Goal: Find specific page/section: Find specific page/section

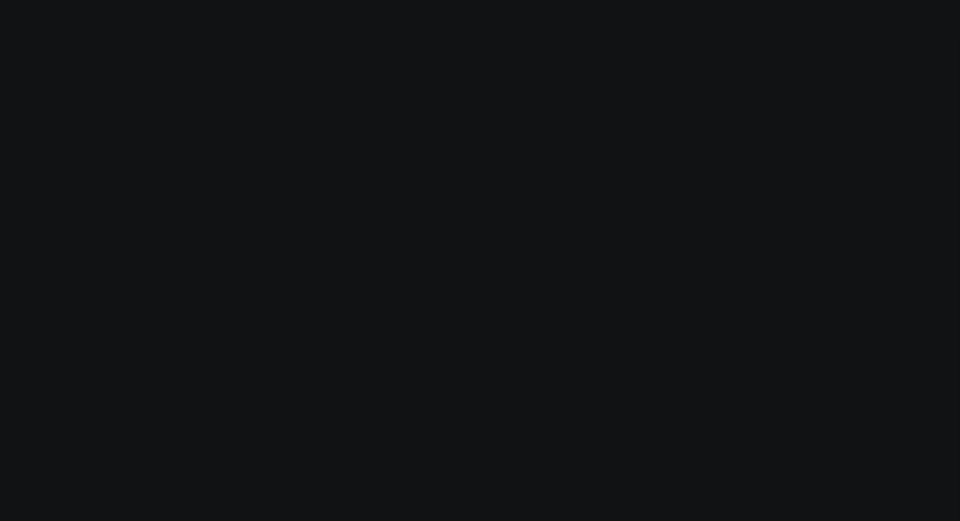
click at [20, 14] on body "Modify via AI Cancel AskCorral This feature is experimental, yet powerful. Alwa…" at bounding box center [480, 260] width 960 height 521
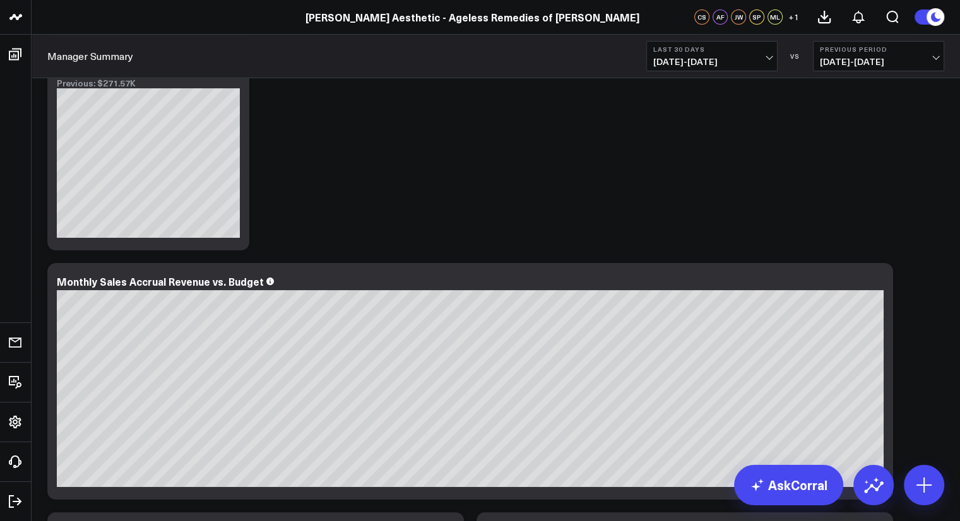
scroll to position [116, 0]
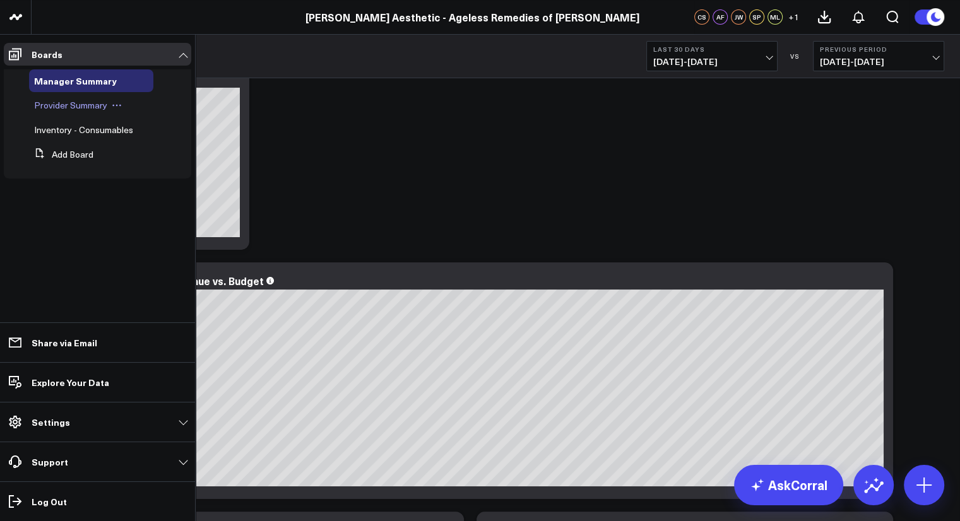
click at [64, 105] on span "Provider Summary" at bounding box center [70, 105] width 73 height 12
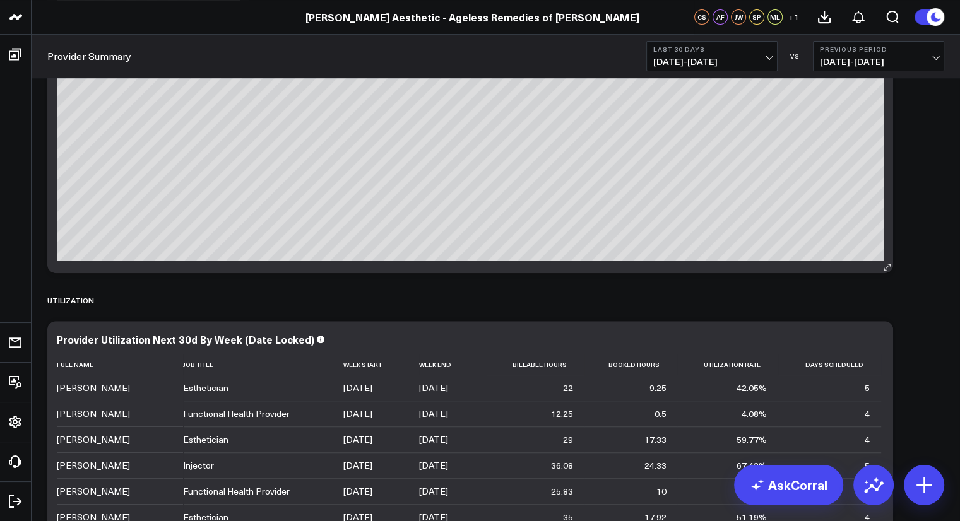
scroll to position [340, 0]
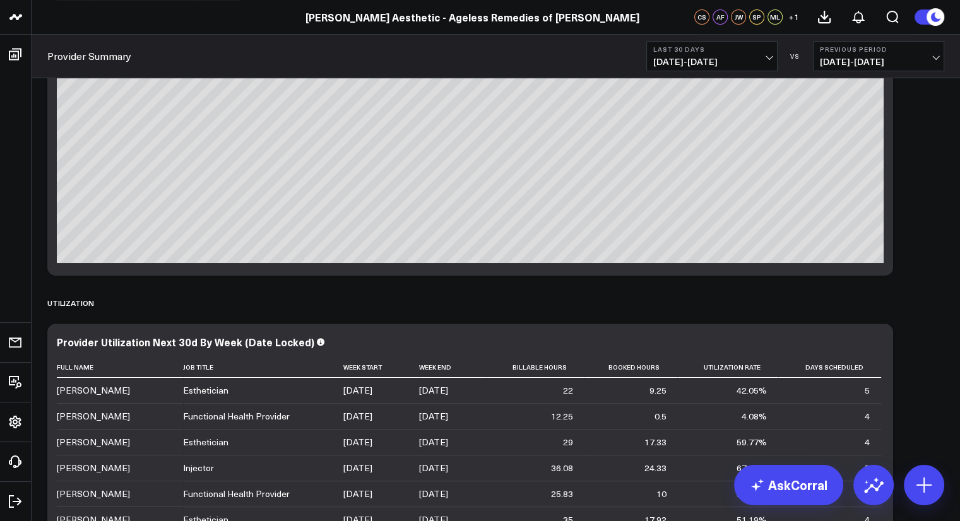
click at [117, 59] on link "Provider Summary" at bounding box center [89, 56] width 84 height 14
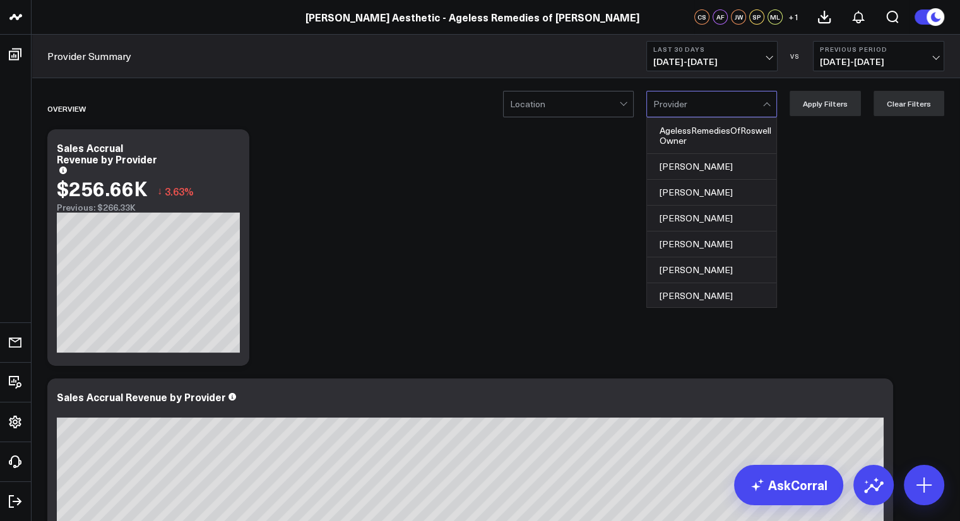
click at [717, 95] on div at bounding box center [707, 104] width 109 height 25
click at [719, 297] on div "[PERSON_NAME]" at bounding box center [711, 296] width 129 height 26
click at [713, 295] on div "[PERSON_NAME]" at bounding box center [711, 296] width 129 height 26
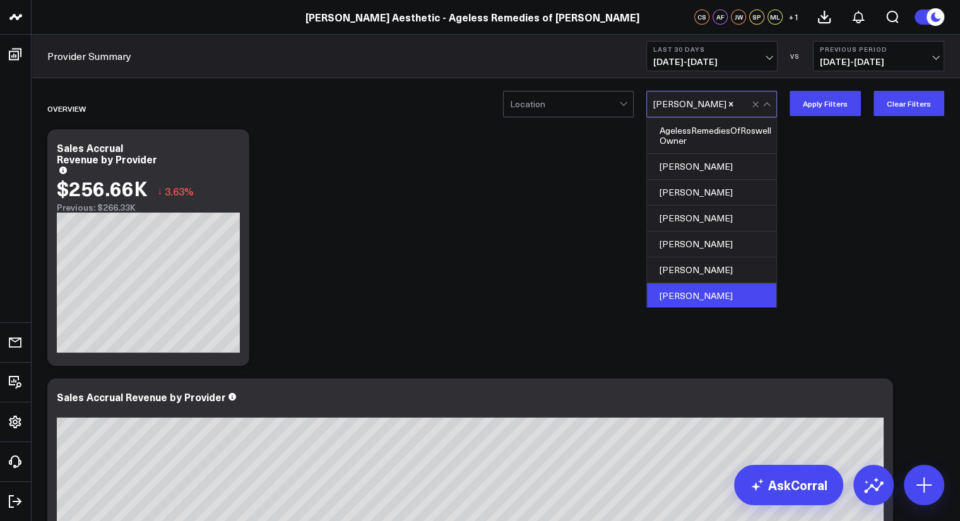
click at [713, 295] on div "[PERSON_NAME]" at bounding box center [711, 296] width 129 height 26
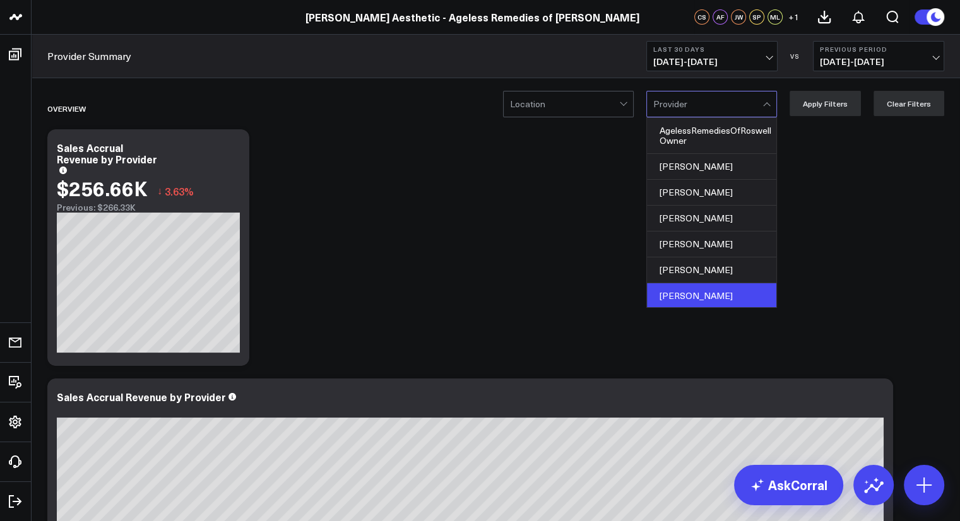
click at [721, 290] on div "[PERSON_NAME]" at bounding box center [711, 296] width 129 height 26
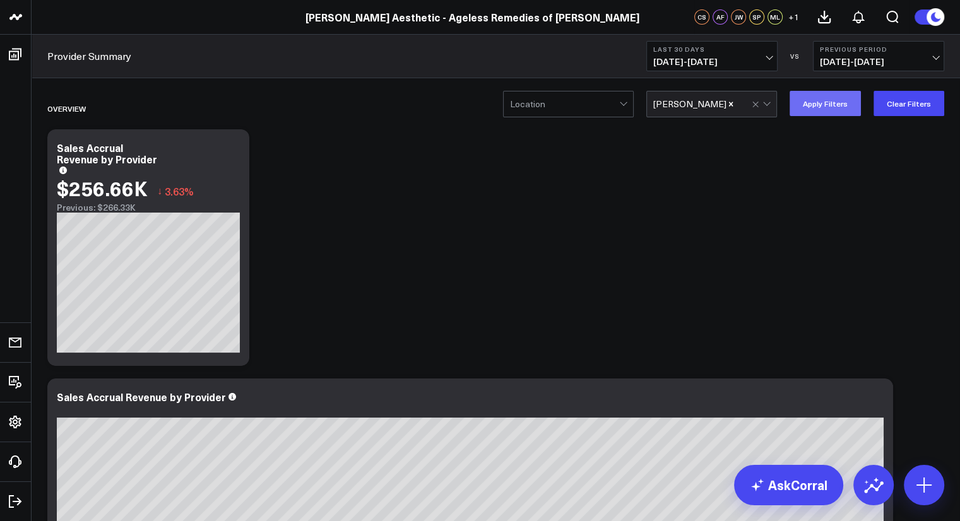
click at [841, 102] on button "Apply Filters" at bounding box center [825, 103] width 71 height 25
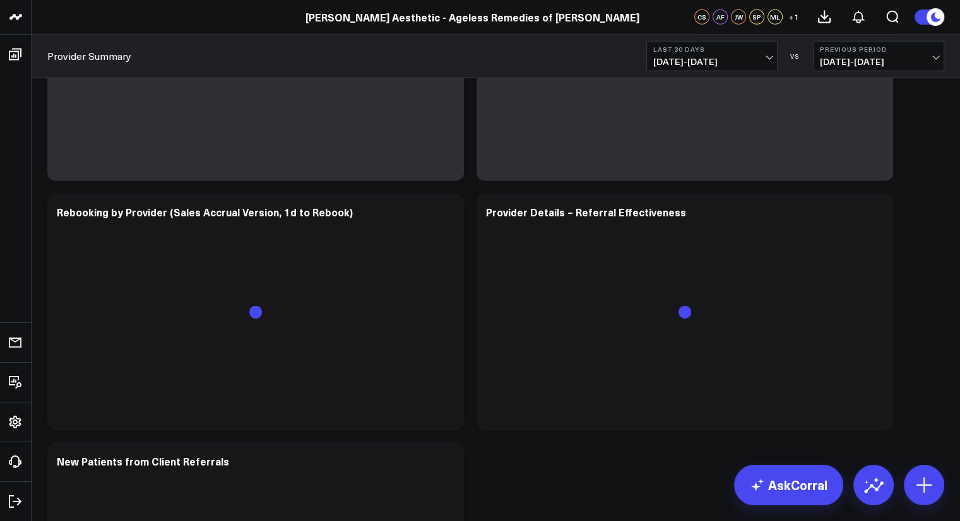
scroll to position [3532, 0]
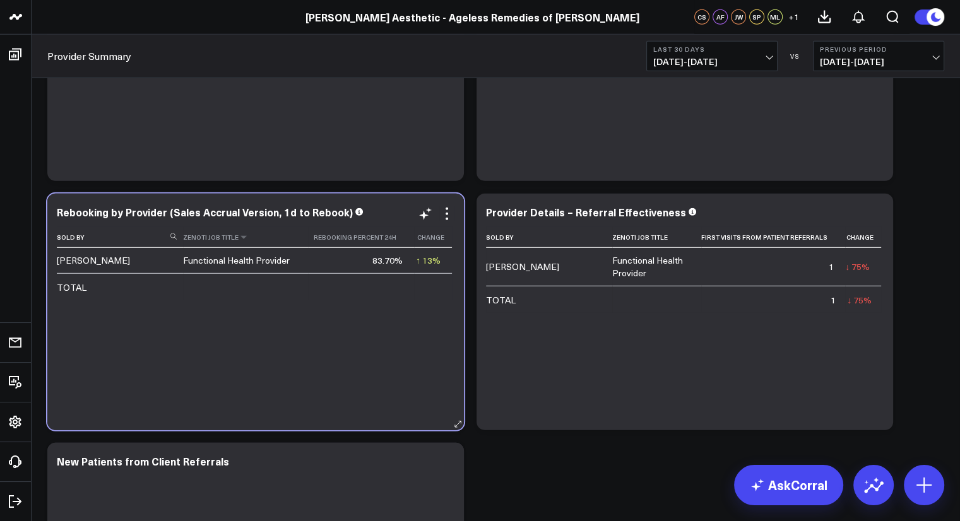
click at [224, 244] on th "Zenoti Job Title" at bounding box center [245, 237] width 125 height 21
click at [243, 243] on th "Zenoti Job Title" at bounding box center [245, 237] width 125 height 21
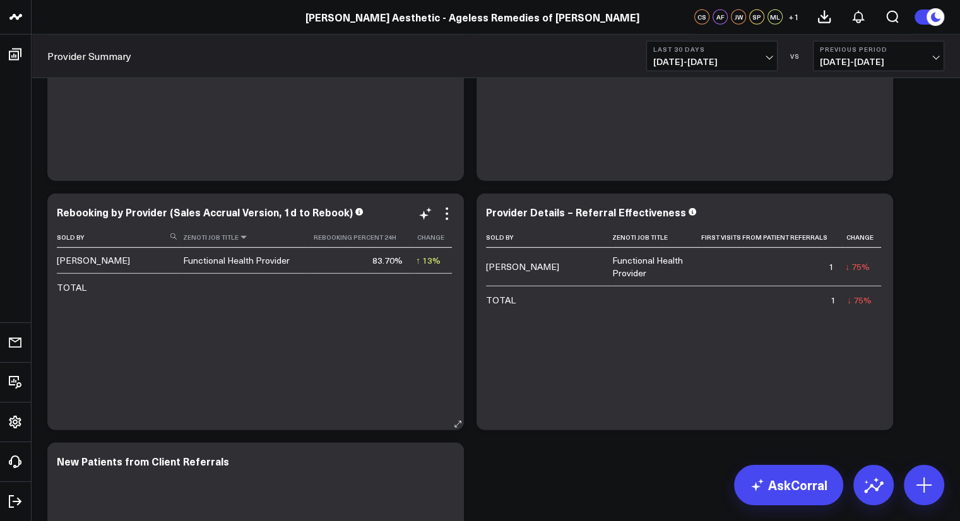
click at [242, 238] on icon at bounding box center [244, 238] width 10 height 8
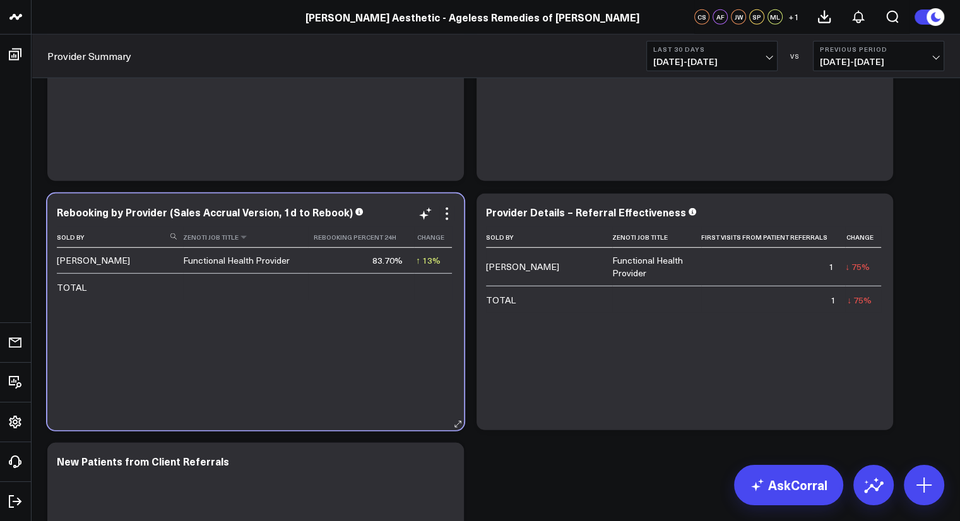
click at [235, 234] on th "Zenoti Job Title" at bounding box center [245, 237] width 125 height 21
click at [239, 237] on icon at bounding box center [244, 238] width 10 height 8
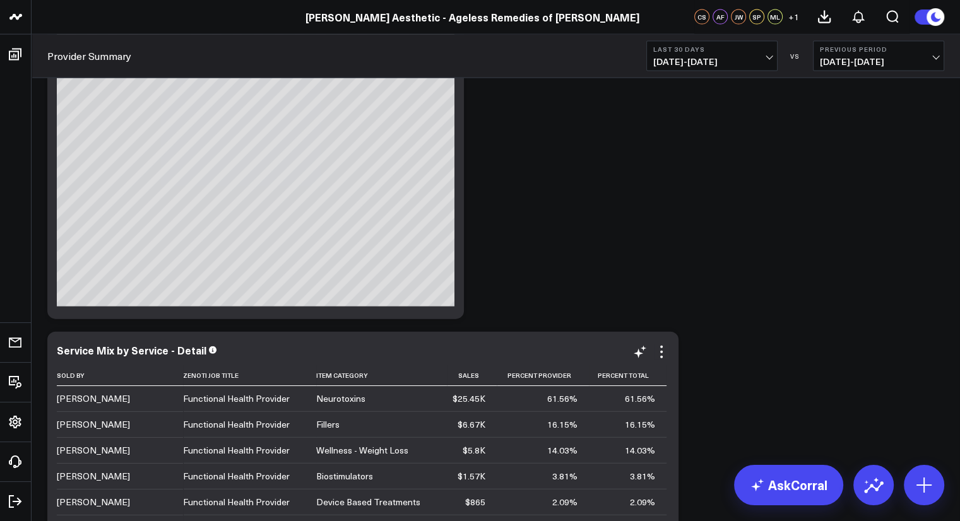
scroll to position [2862, 0]
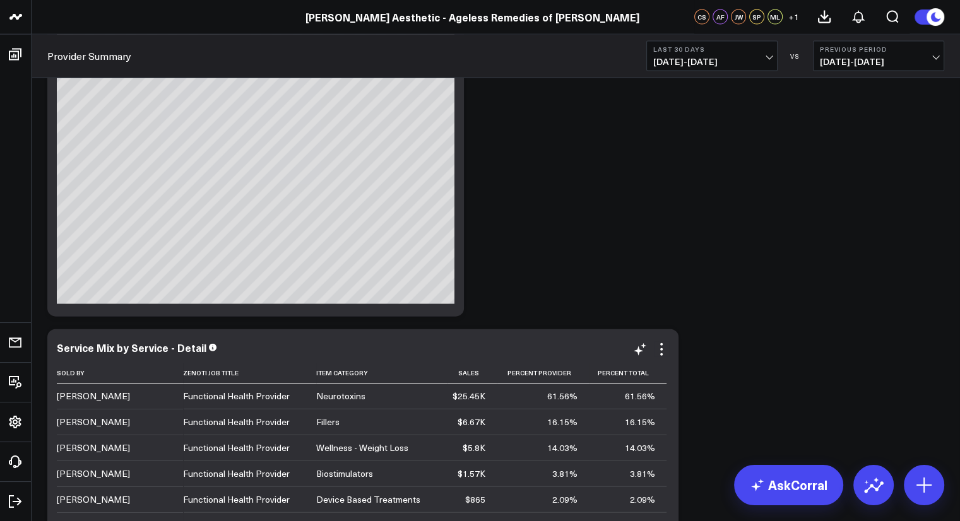
click at [338, 398] on div "Neurotoxins" at bounding box center [340, 396] width 49 height 13
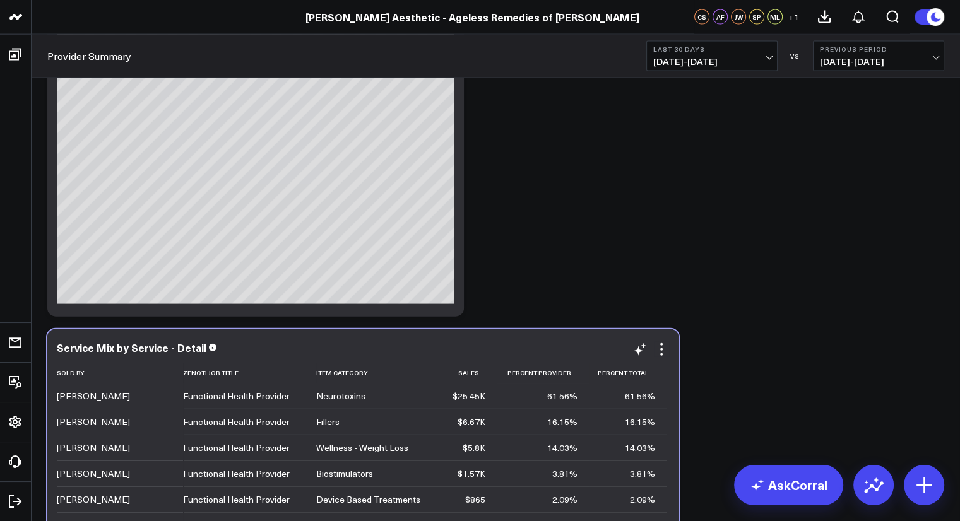
click at [235, 393] on div "Functional Health Provider" at bounding box center [236, 396] width 107 height 13
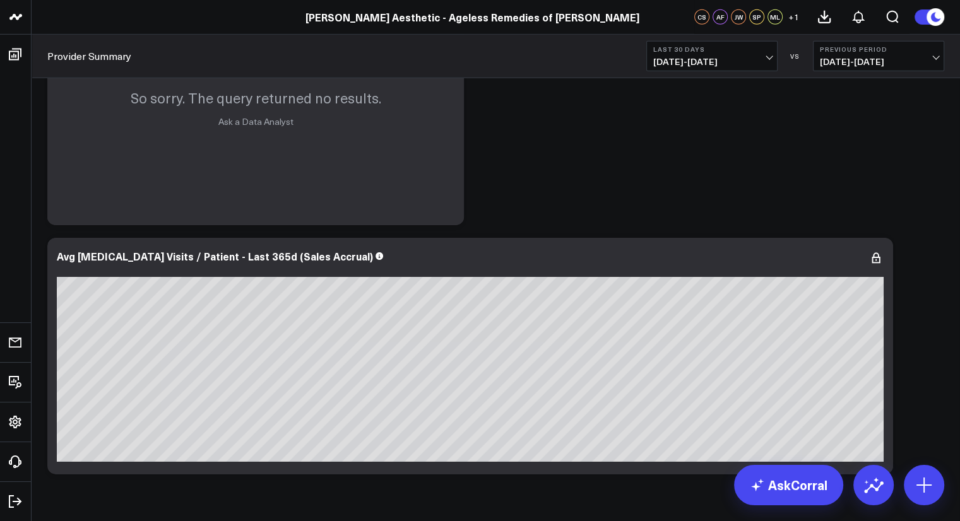
scroll to position [4021, 0]
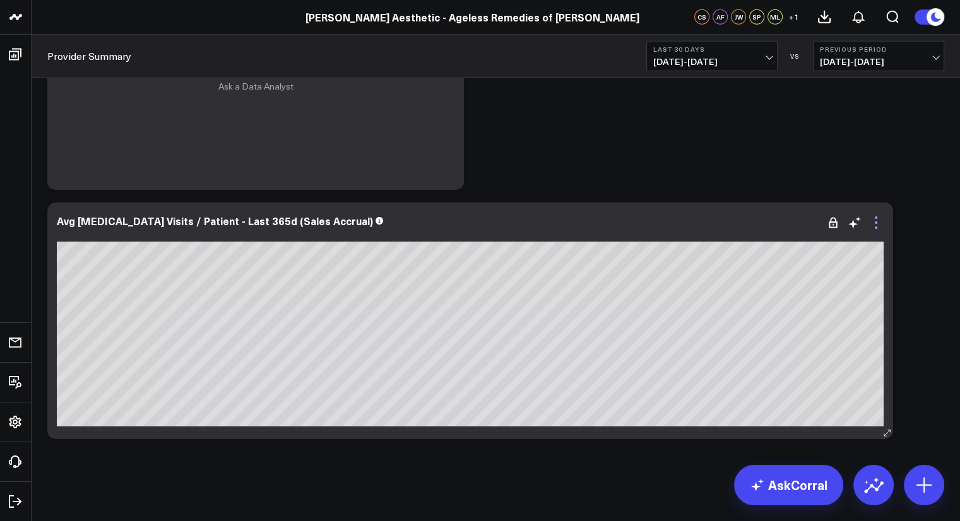
click at [881, 225] on icon at bounding box center [875, 222] width 15 height 15
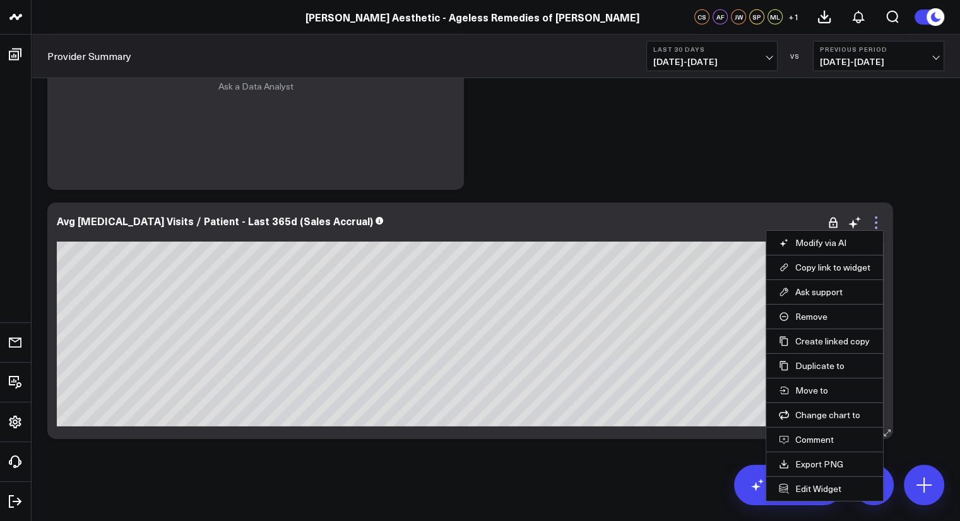
click at [881, 225] on icon at bounding box center [875, 222] width 15 height 15
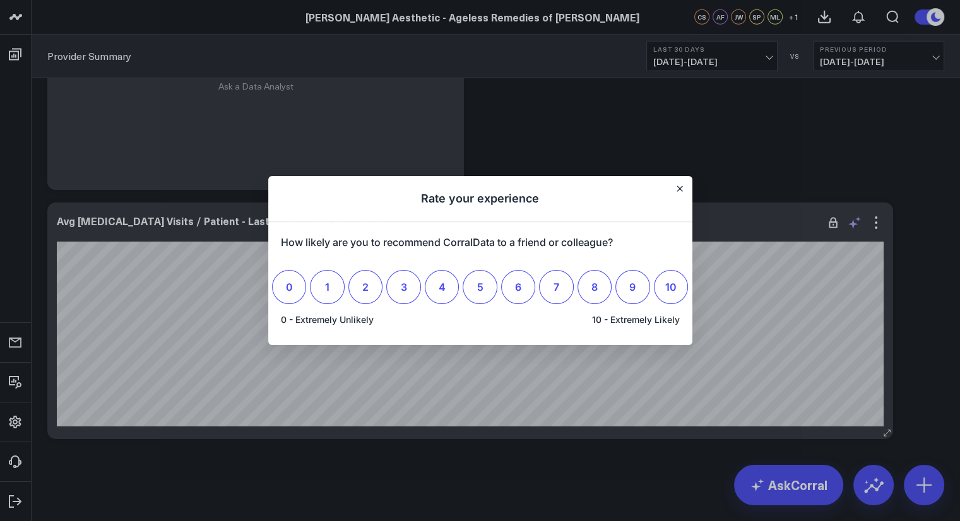
scroll to position [0, 0]
click at [678, 192] on button "Close" at bounding box center [680, 189] width 10 height 10
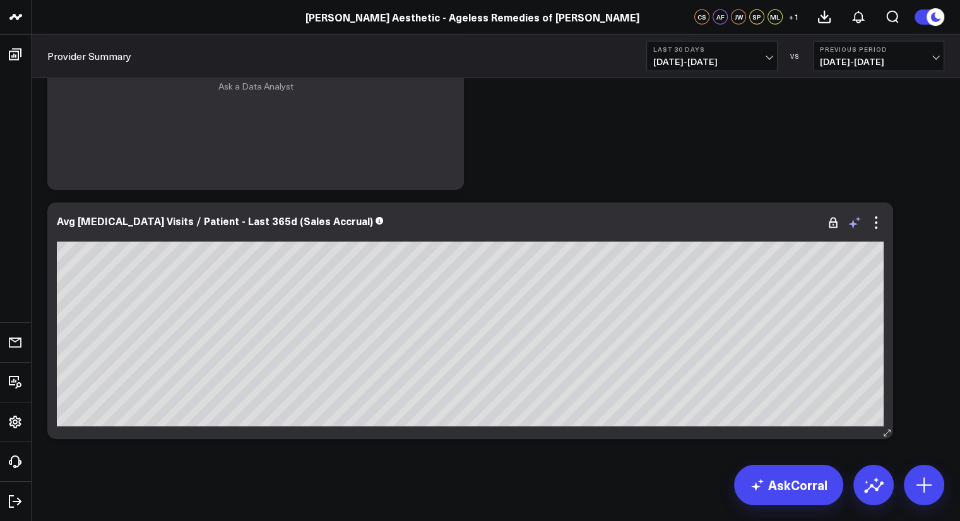
click at [847, 224] on icon at bounding box center [854, 222] width 15 height 15
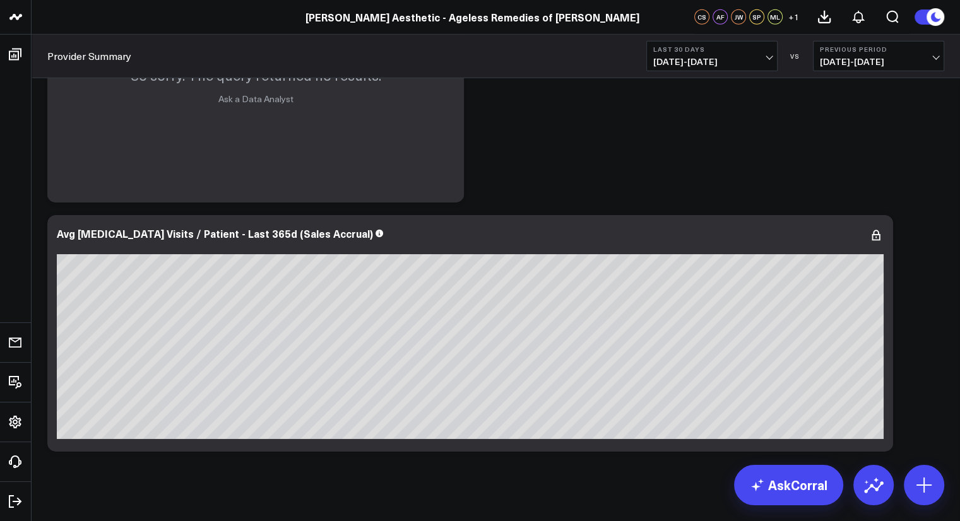
scroll to position [4021, 0]
